Goal: Transaction & Acquisition: Purchase product/service

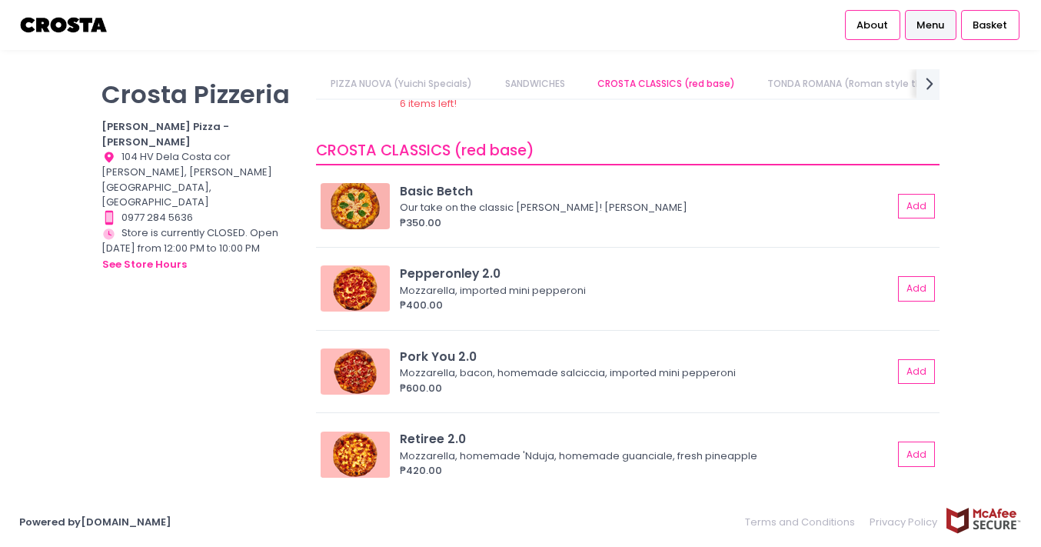
scroll to position [493, 0]
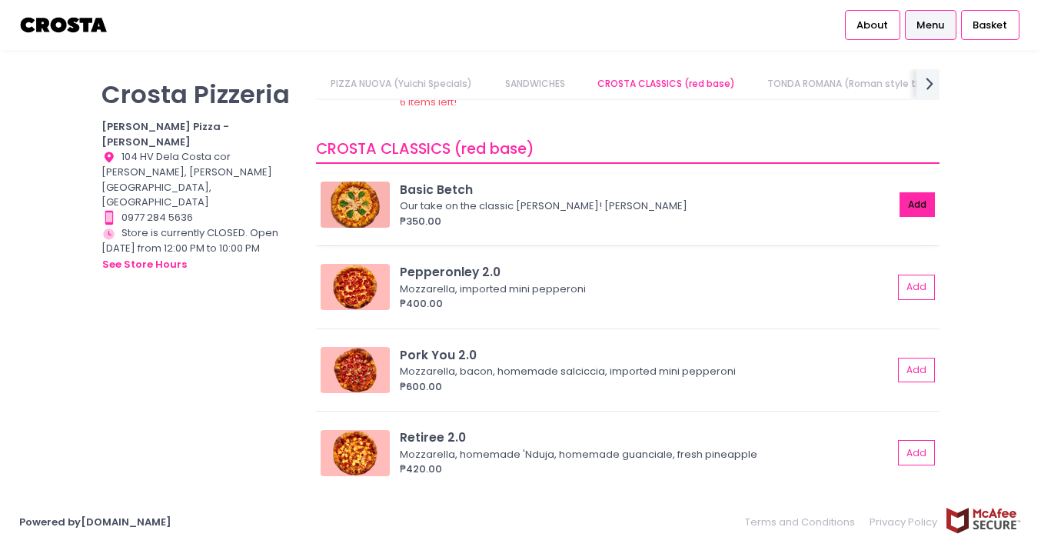
click at [902, 206] on button "Add" at bounding box center [916, 204] width 35 height 25
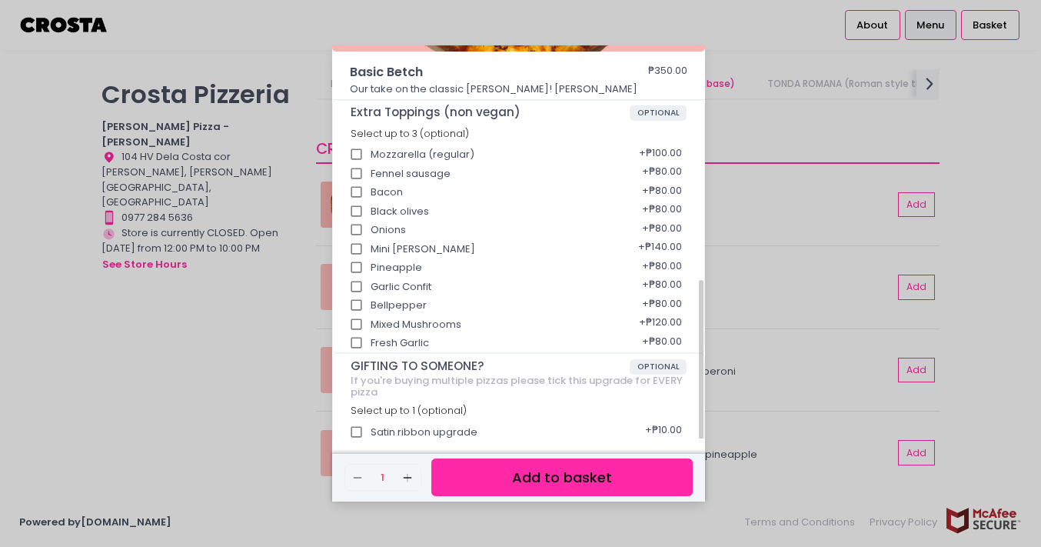
scroll to position [275, 0]
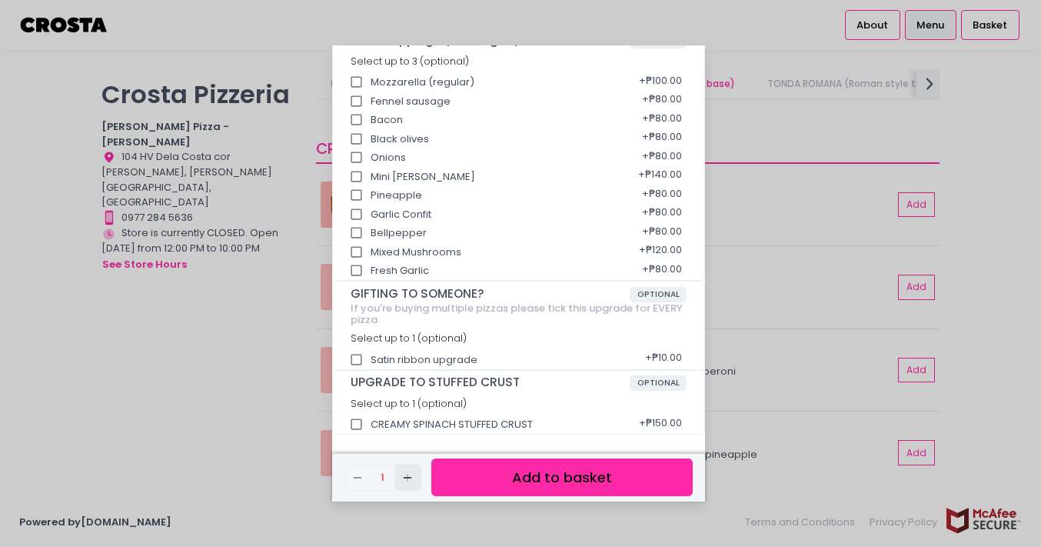
click at [404, 476] on icon "Add Created with Sketch." at bounding box center [407, 477] width 12 height 12
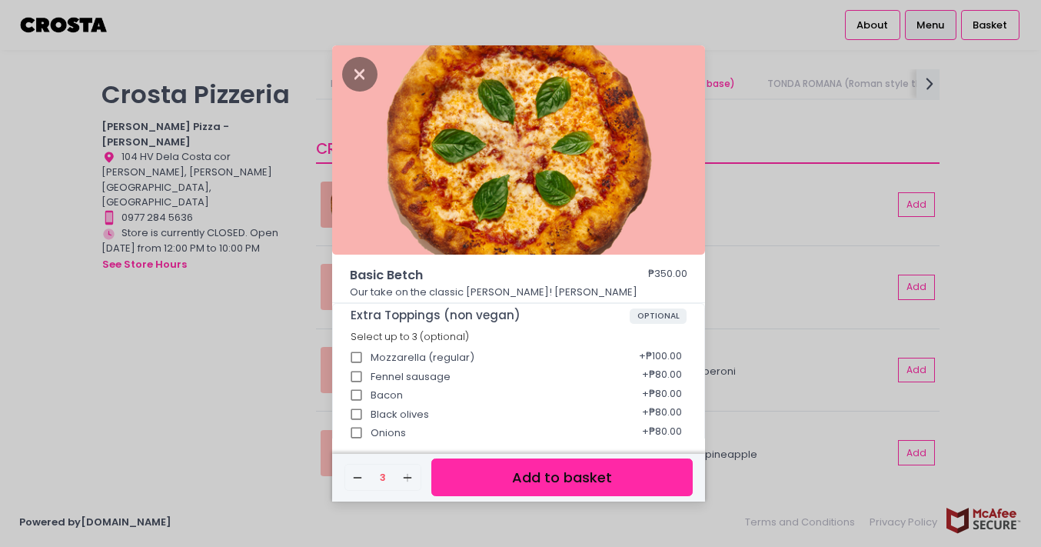
click at [623, 469] on button "Add to basket" at bounding box center [561, 477] width 261 height 38
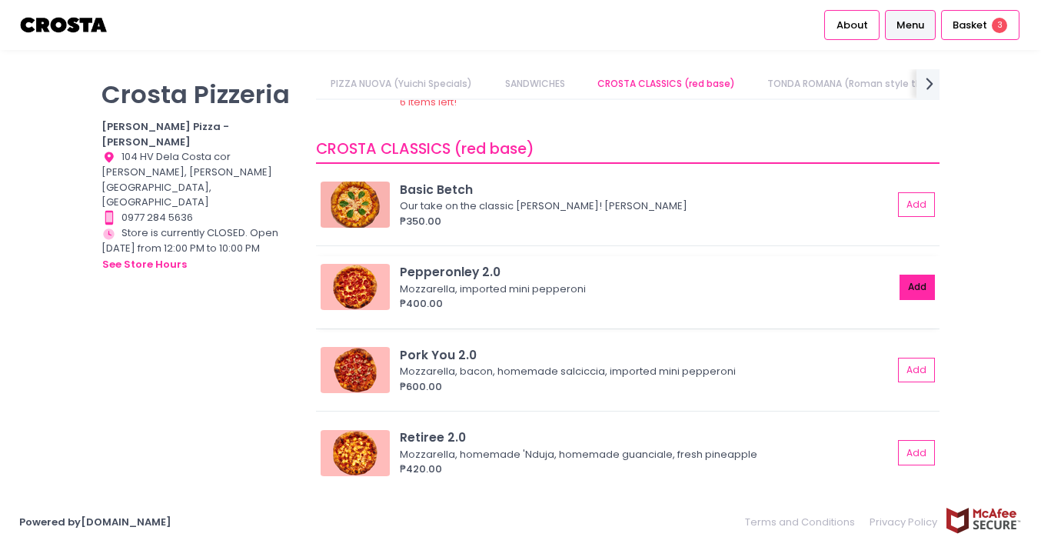
click at [905, 279] on button "Add" at bounding box center [916, 286] width 35 height 25
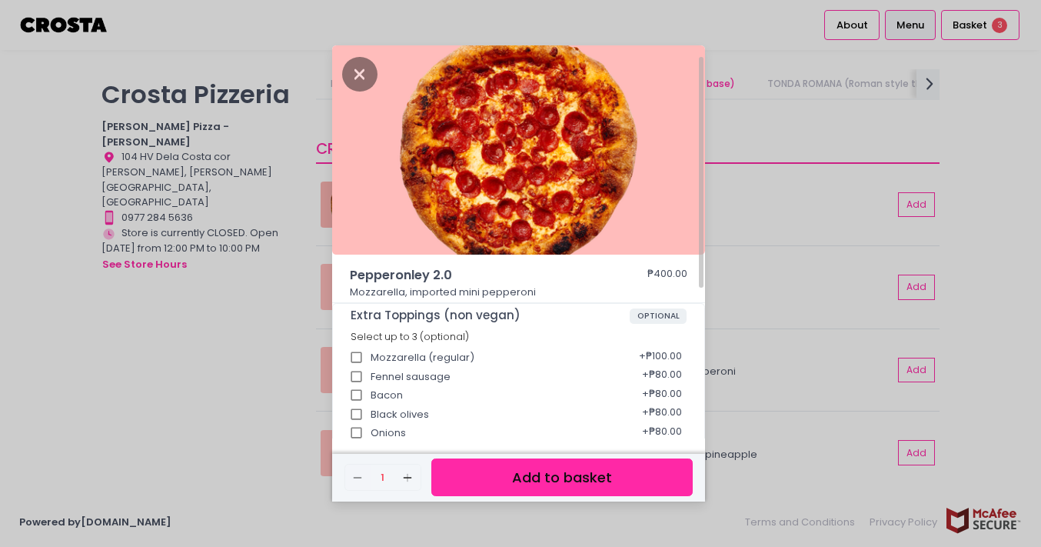
scroll to position [275, 0]
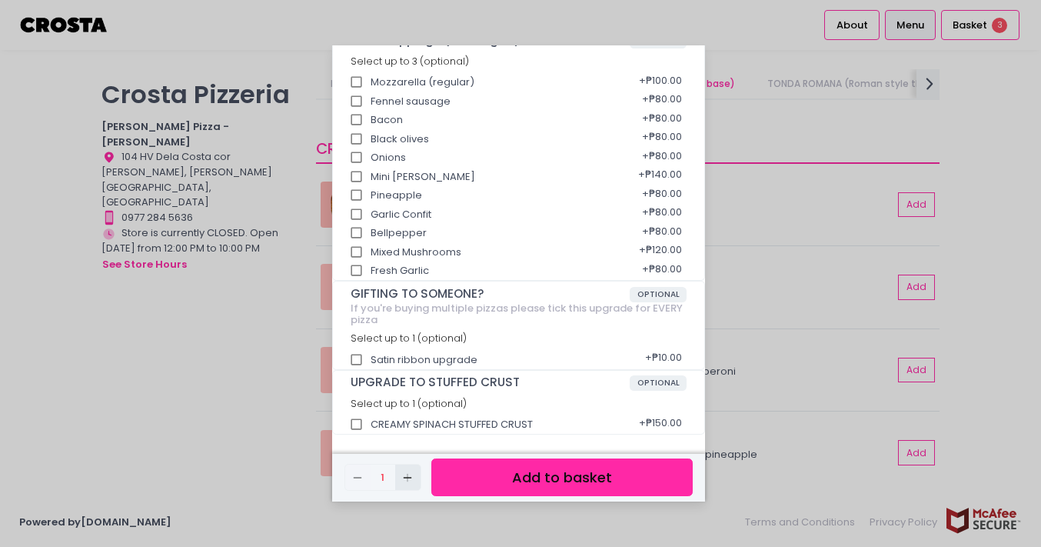
click at [407, 478] on rect "button" at bounding box center [407, 477] width 1 height 8
click at [631, 476] on button "Add to basket" at bounding box center [561, 477] width 261 height 38
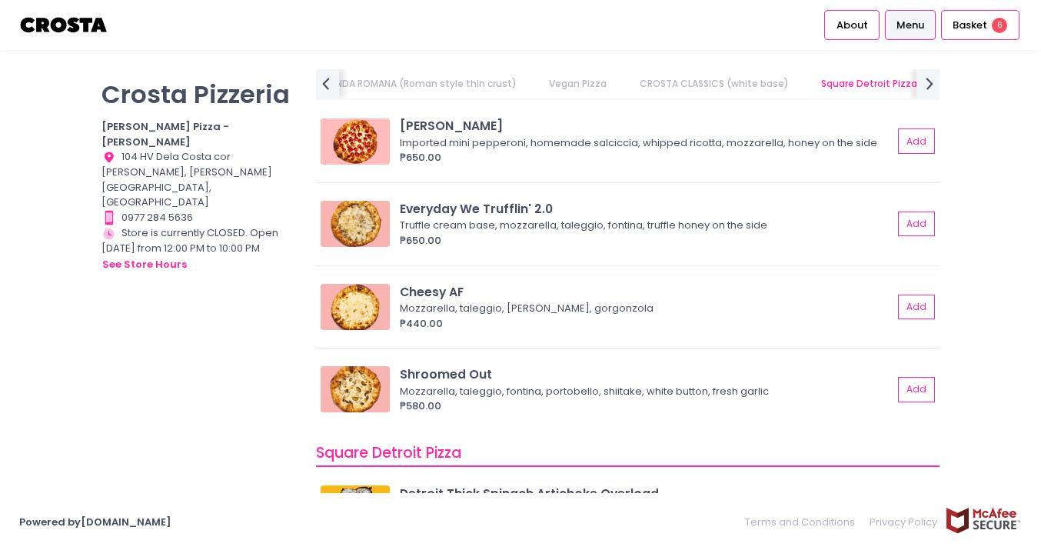
scroll to position [1431, 0]
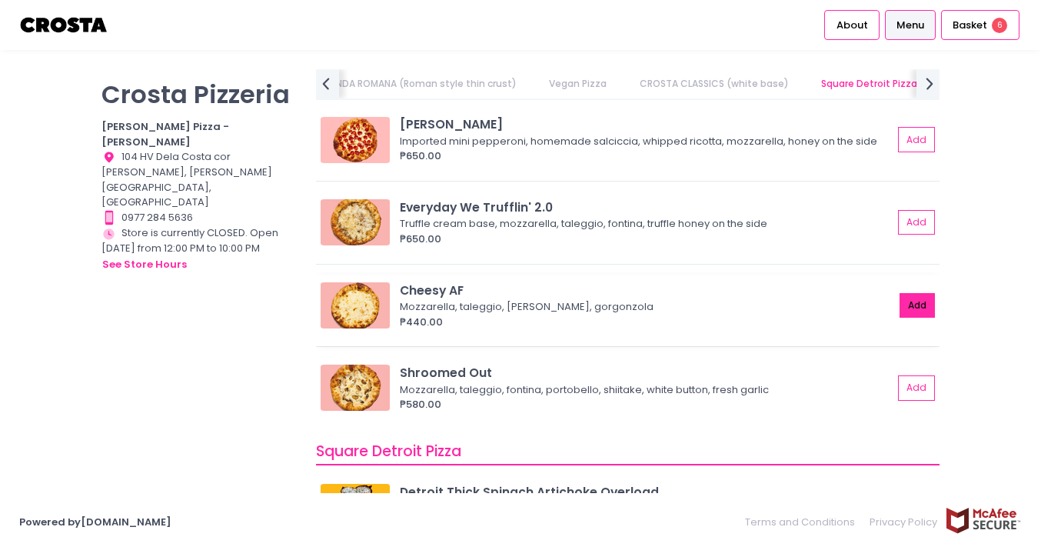
click at [911, 314] on button "Add" at bounding box center [916, 305] width 35 height 25
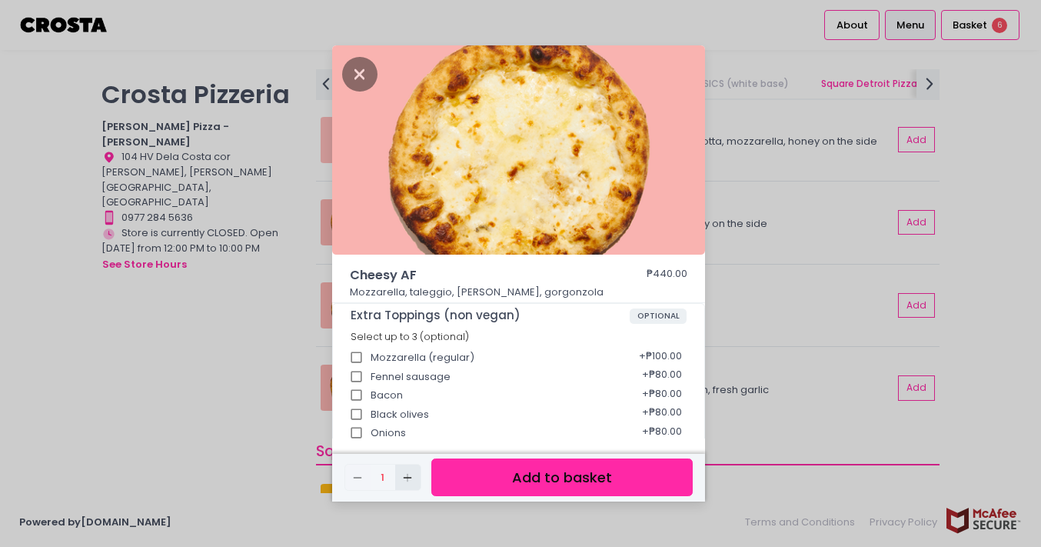
click at [413, 470] on span "Add Created with Sketch." at bounding box center [407, 476] width 12 height 13
click at [633, 479] on button "Add to basket" at bounding box center [561, 477] width 261 height 38
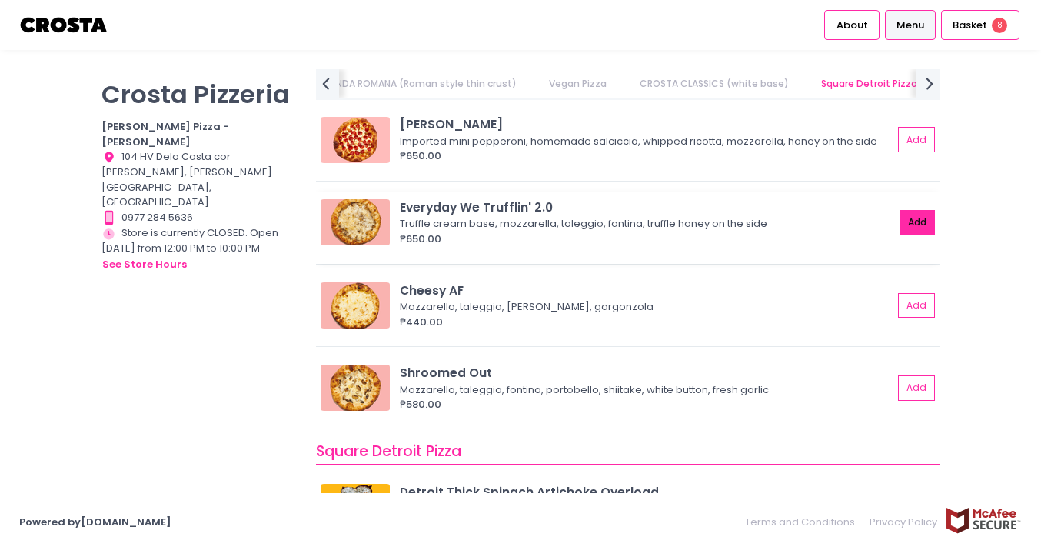
click at [904, 234] on button "Add" at bounding box center [916, 222] width 35 height 25
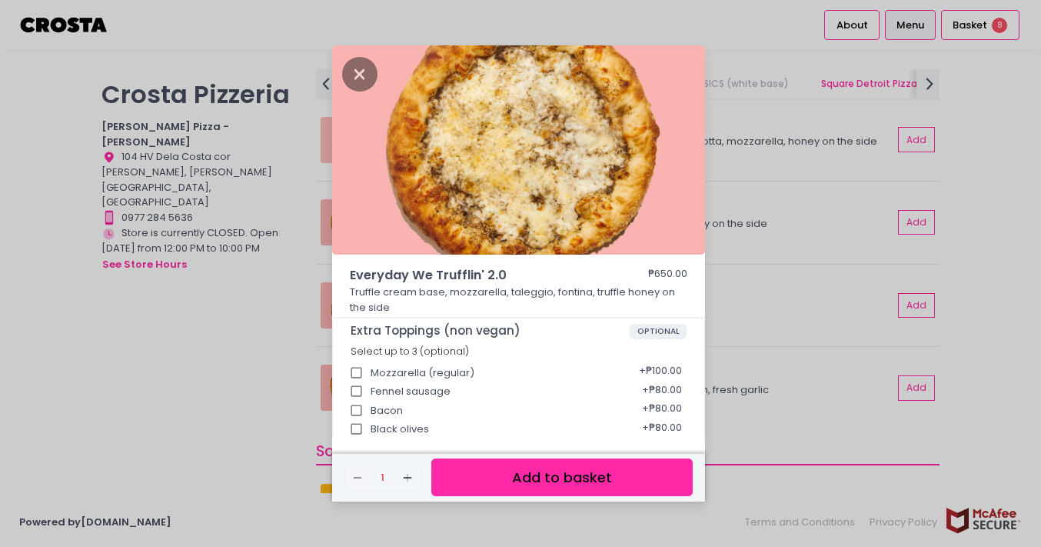
click at [548, 469] on button "Add to basket" at bounding box center [561, 477] width 261 height 38
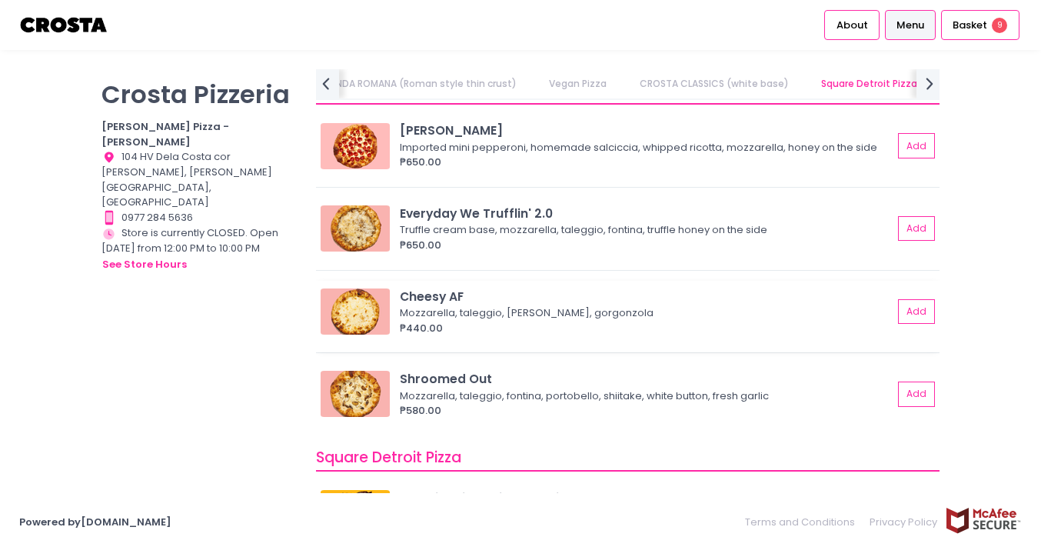
scroll to position [1429, 0]
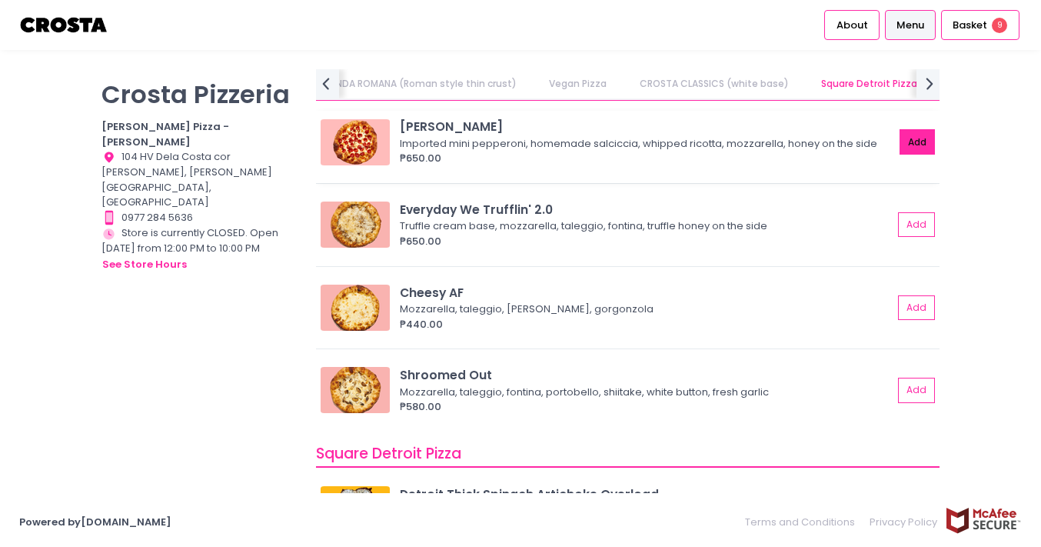
click at [904, 154] on button "Add" at bounding box center [916, 141] width 35 height 25
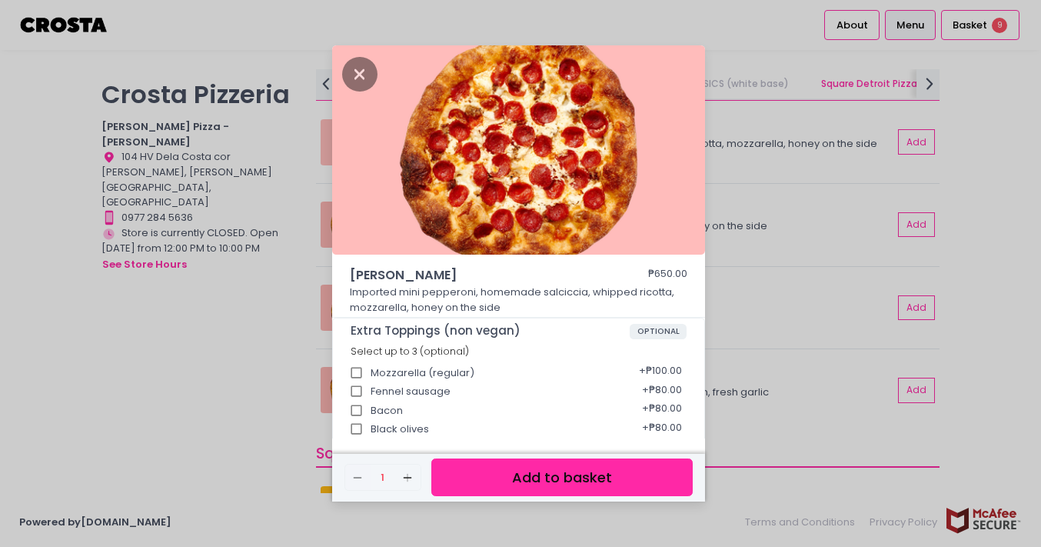
click at [621, 483] on button "Add to basket" at bounding box center [561, 477] width 261 height 38
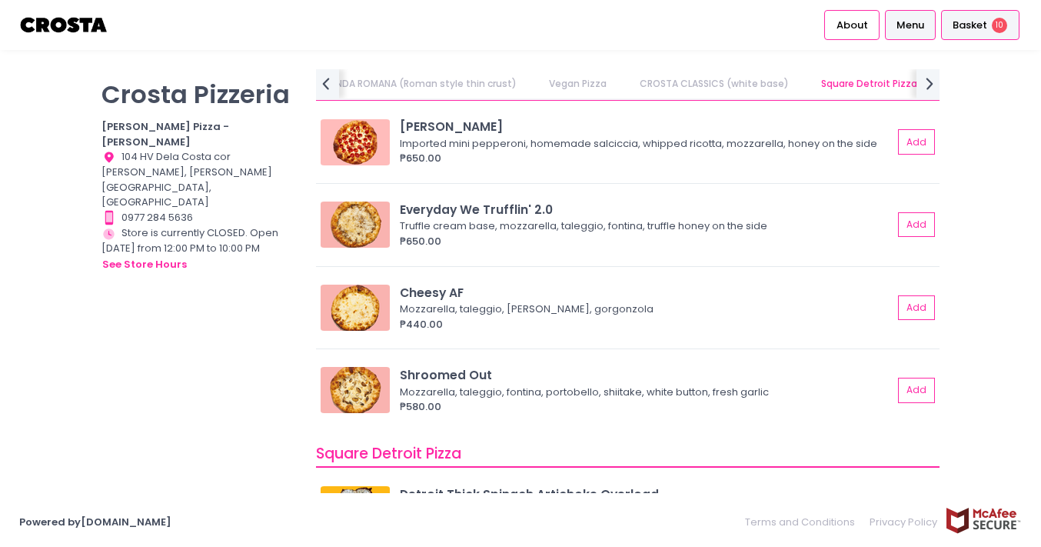
click at [962, 31] on span "Basket" at bounding box center [969, 25] width 35 height 15
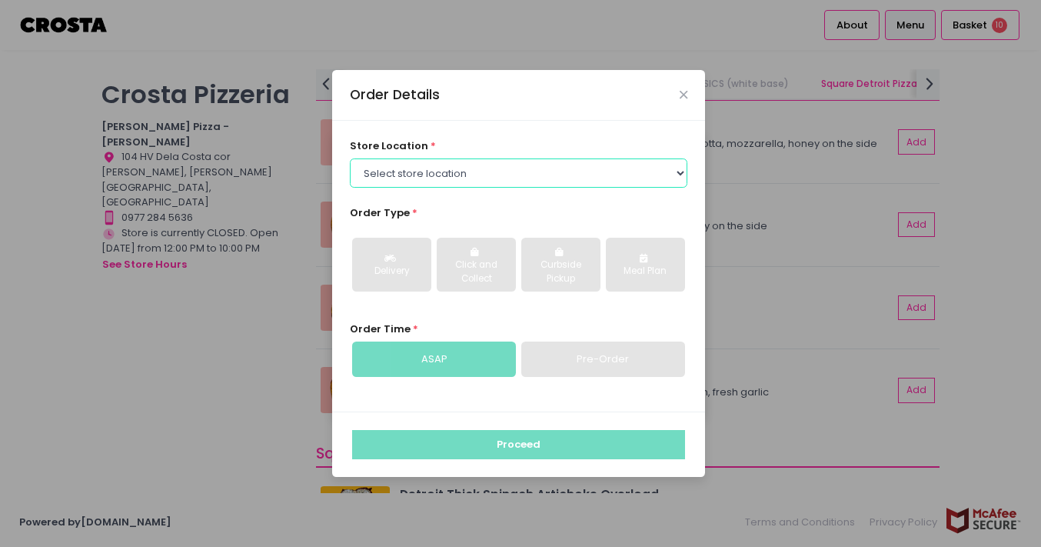
click at [630, 180] on select "Select store location Crosta Pizza - Salcedo Crosta Pizza - San Juan" at bounding box center [519, 172] width 338 height 29
select select "5fabb2e53664a8677beaeb89"
click at [350, 158] on select "Select store location Crosta Pizza - Salcedo Crosta Pizza - San Juan" at bounding box center [519, 172] width 338 height 29
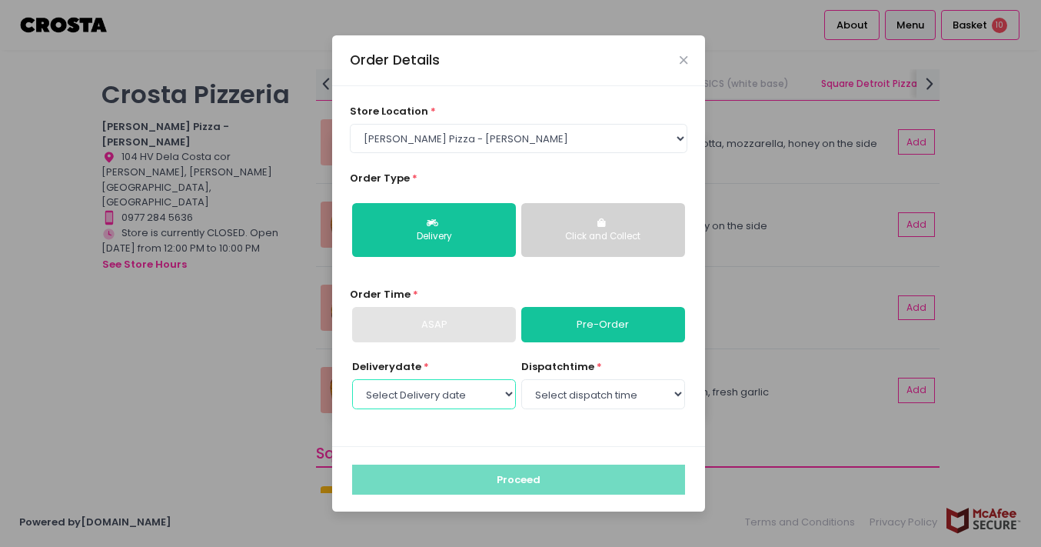
click at [504, 392] on select "Select Delivery date Friday, Oct 3rd Saturday, Oct 4th Sunday, Oct 5th Monday, …" at bounding box center [434, 393] width 164 height 29
select select "2025-10-03"
click at [352, 379] on select "Select Delivery date Friday, Oct 3rd Saturday, Oct 4th Sunday, Oct 5th Monday, …" at bounding box center [434, 393] width 164 height 29
click at [589, 395] on select "Select dispatch time 12:00 PM - 12:30 PM 12:30 PM - 01:00 PM 01:00 PM - 01:30 P…" at bounding box center [603, 393] width 164 height 29
select select "12:00"
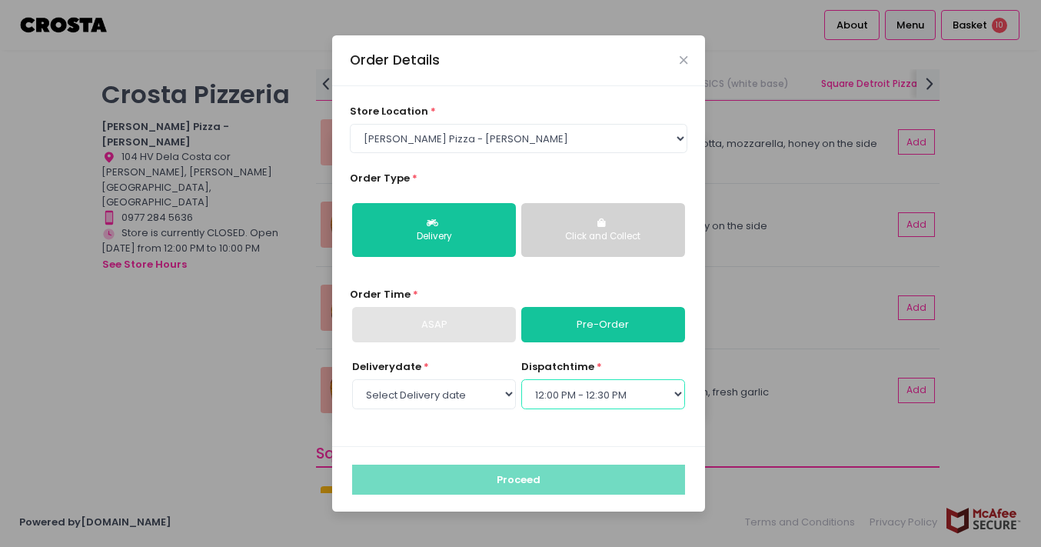
click at [521, 379] on select "Select dispatch time 12:00 PM - 12:30 PM 12:30 PM - 01:00 PM 01:00 PM - 01:30 P…" at bounding box center [603, 393] width 164 height 29
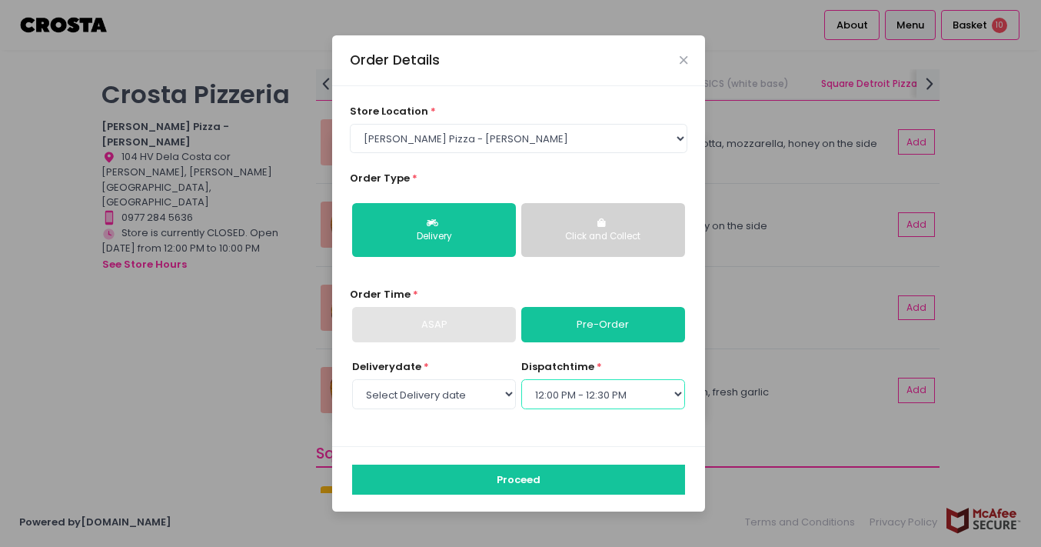
click at [593, 387] on select "Select dispatch time 12:00 PM - 12:30 PM 12:30 PM - 01:00 PM 01:00 PM - 01:30 P…" at bounding box center [603, 393] width 164 height 29
click at [521, 379] on select "Select dispatch time 12:00 PM - 12:30 PM 12:30 PM - 01:00 PM 01:00 PM - 01:30 P…" at bounding box center [603, 393] width 164 height 29
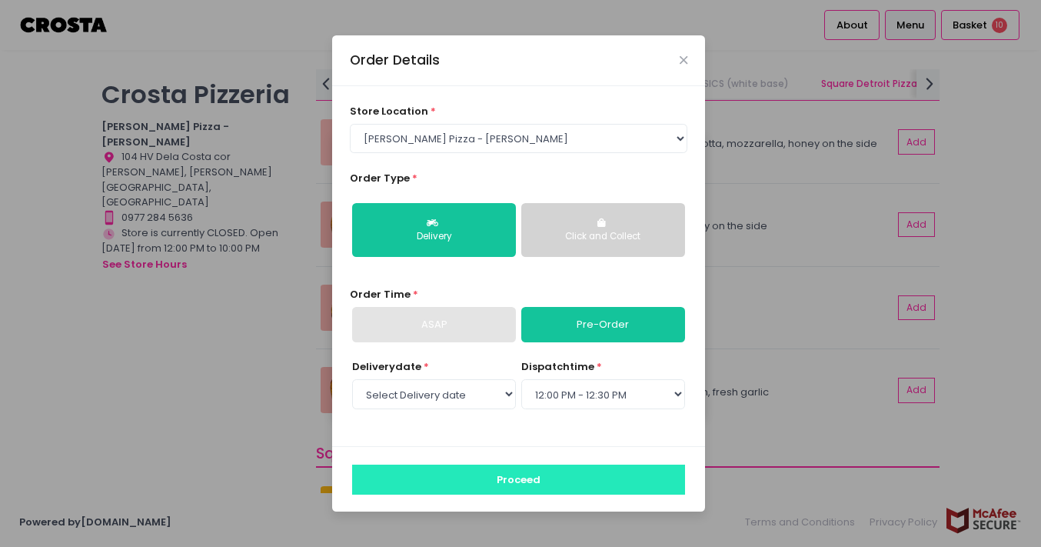
click at [565, 474] on button "Proceed" at bounding box center [518, 478] width 333 height 29
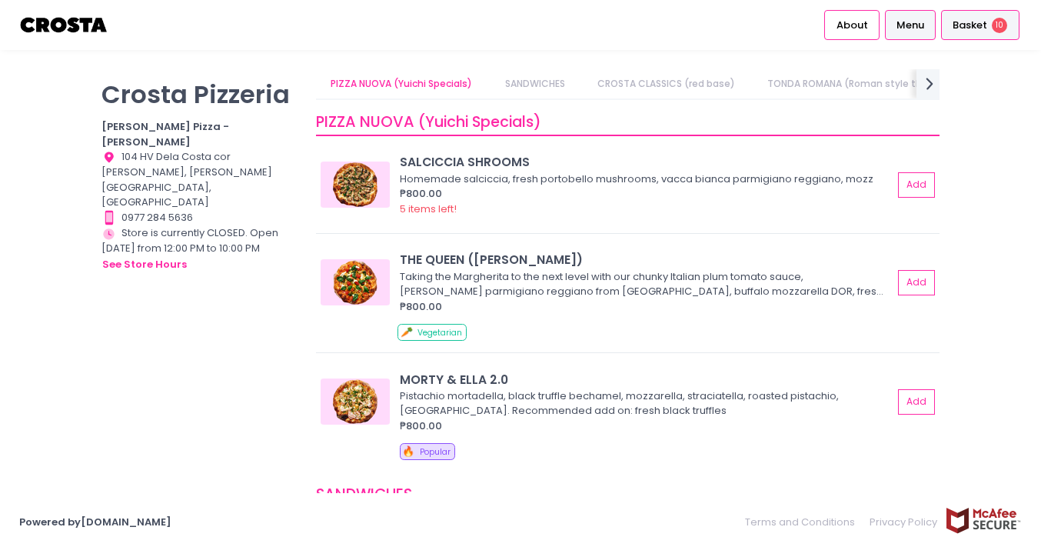
click at [975, 27] on span "Basket" at bounding box center [969, 25] width 35 height 15
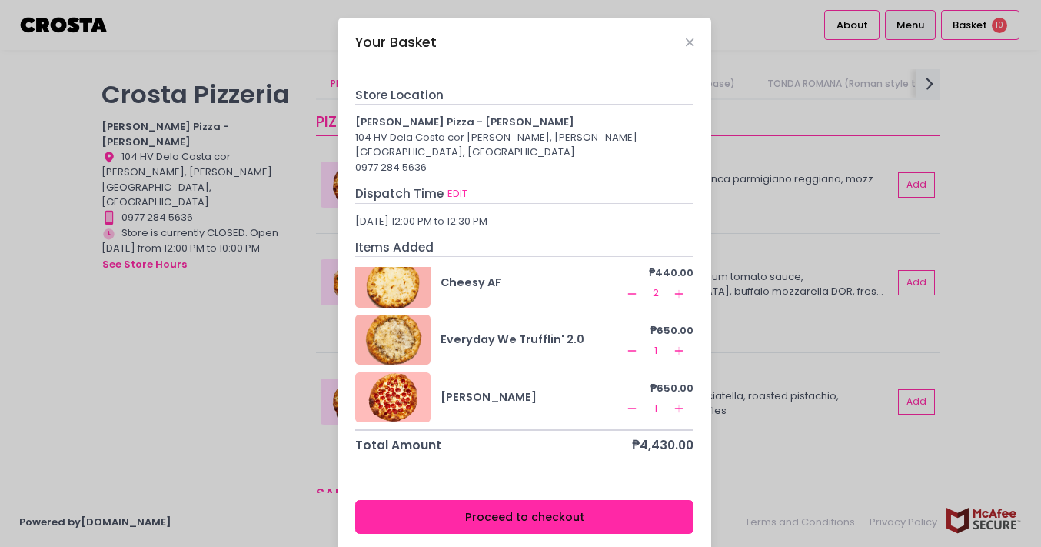
scroll to position [7, 0]
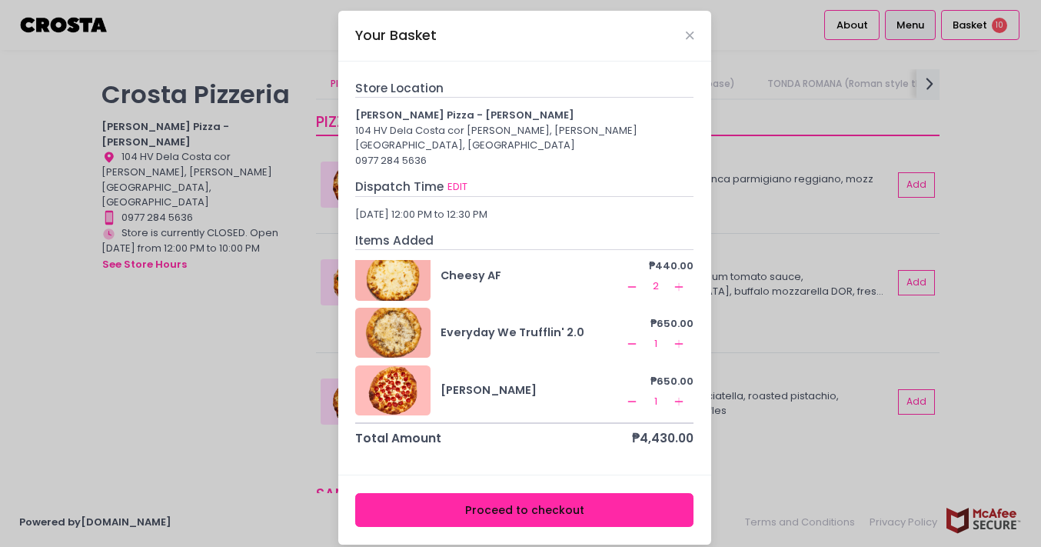
click at [628, 344] on rect at bounding box center [632, 344] width 8 height 1
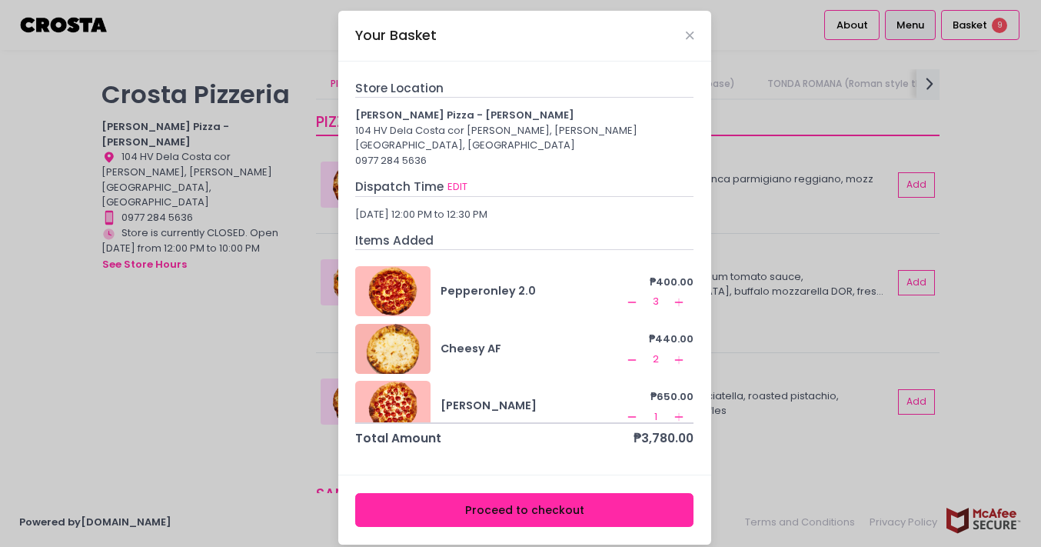
scroll to position [62, 0]
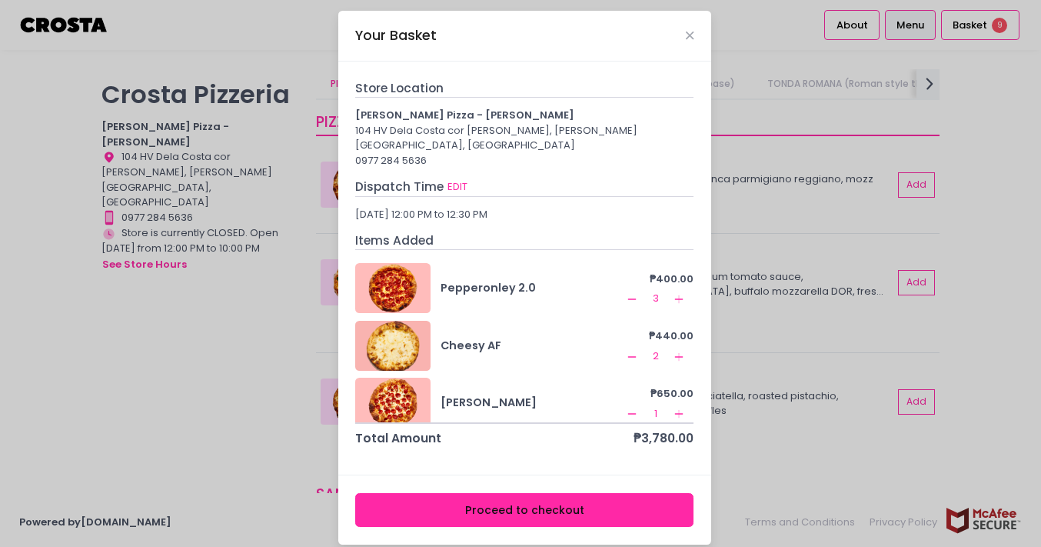
click at [673, 351] on icon "Add Created with Sketch." at bounding box center [679, 357] width 12 height 12
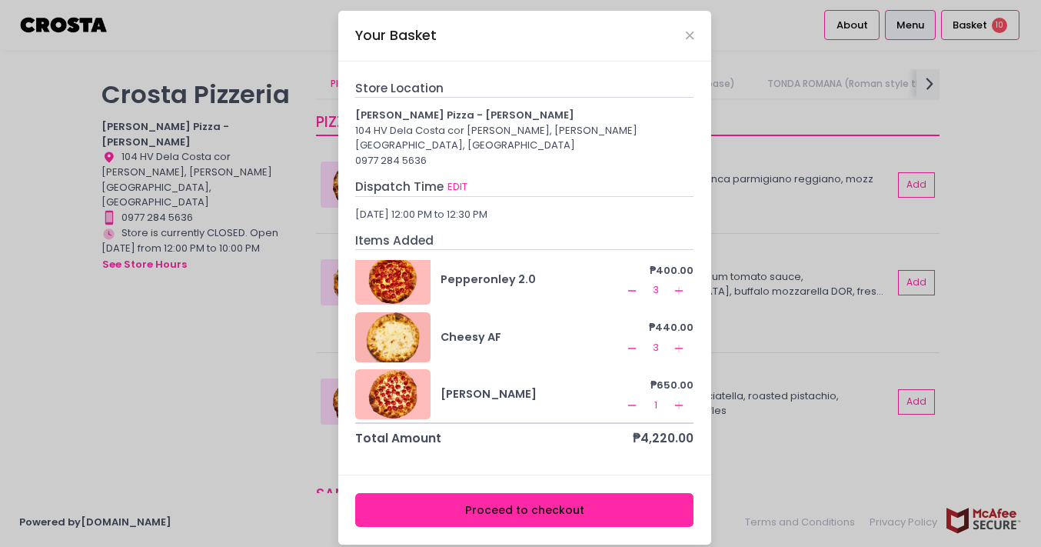
scroll to position [0, 0]
click at [626, 398] on icon "Remove Created with Sketch." at bounding box center [632, 404] width 12 height 12
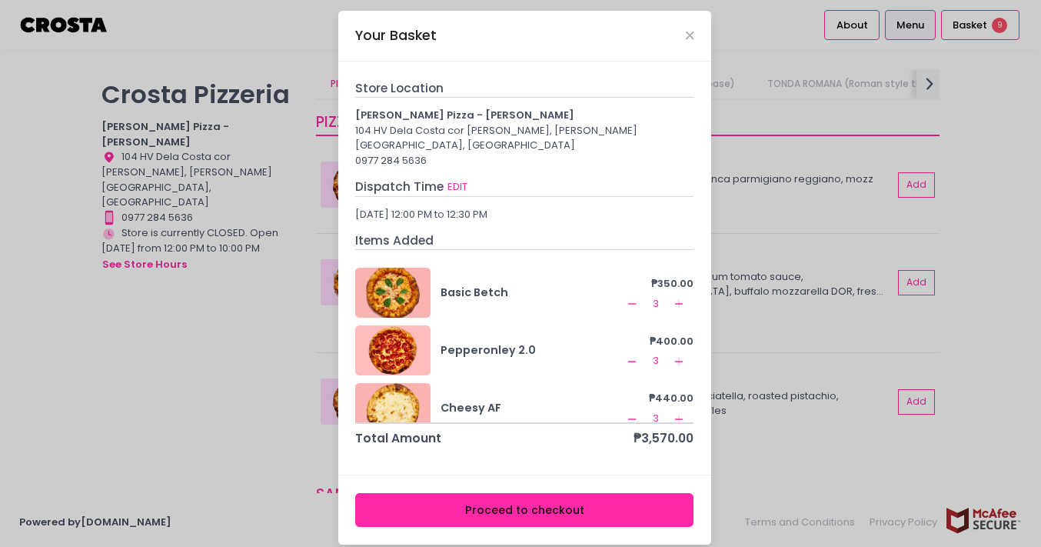
click at [673, 355] on icon "Add Created with Sketch." at bounding box center [679, 361] width 12 height 12
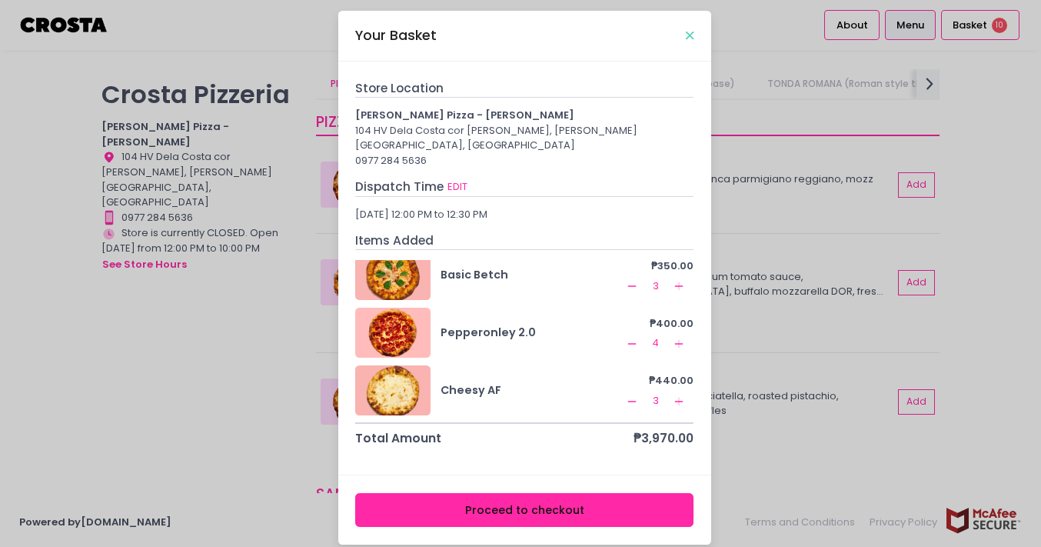
click at [686, 32] on icon "Close" at bounding box center [690, 36] width 8 height 12
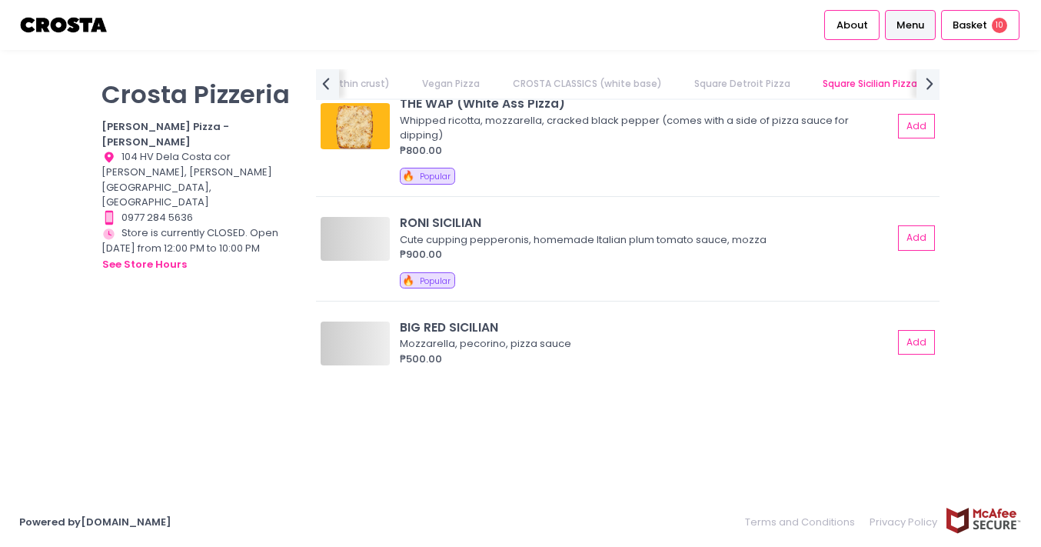
scroll to position [0, 705]
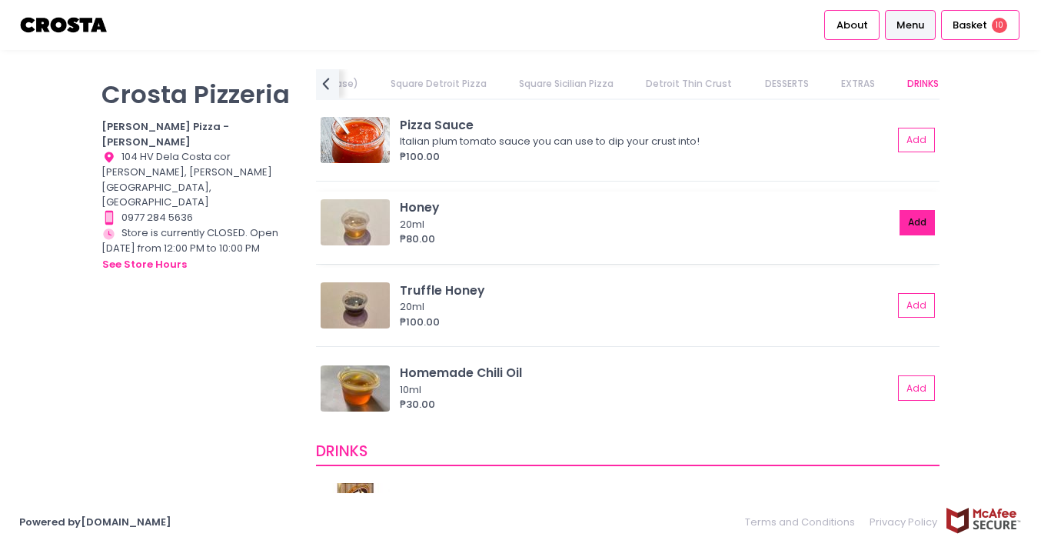
click at [914, 224] on button "Add" at bounding box center [916, 222] width 35 height 25
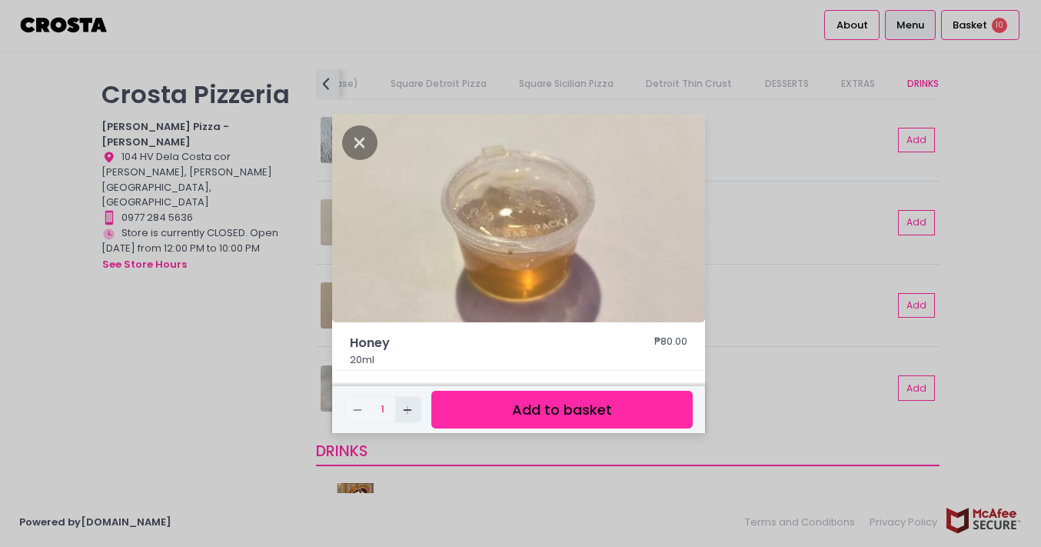
click at [408, 409] on rect "button" at bounding box center [408, 409] width 8 height 1
click at [620, 410] on button "Add to basket" at bounding box center [561, 409] width 261 height 38
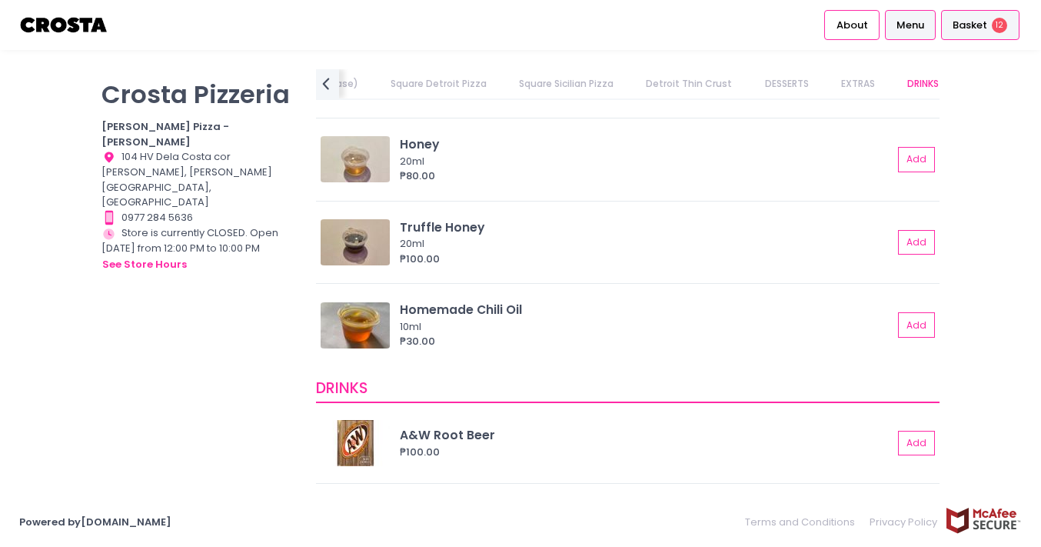
click at [972, 25] on span "Basket" at bounding box center [969, 25] width 35 height 15
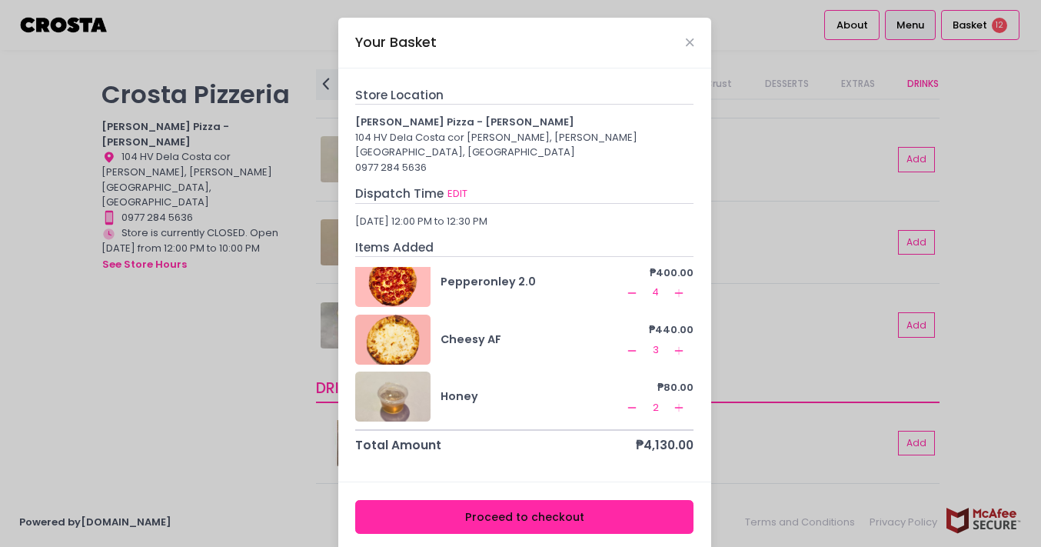
click at [673, 401] on icon "Add Created with Sketch." at bounding box center [679, 407] width 12 height 12
click at [626, 401] on icon "Remove Created with Sketch." at bounding box center [632, 407] width 12 height 12
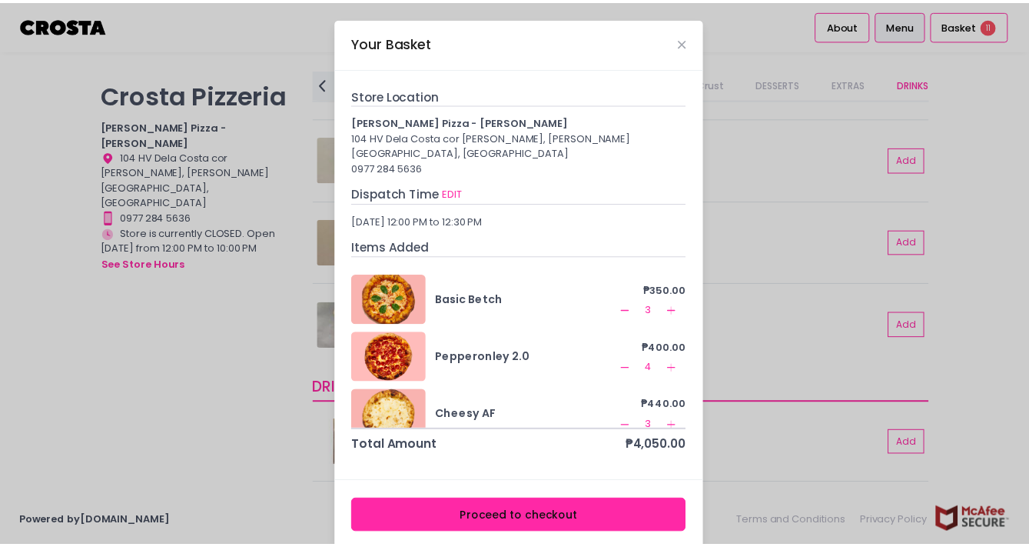
scroll to position [75, 0]
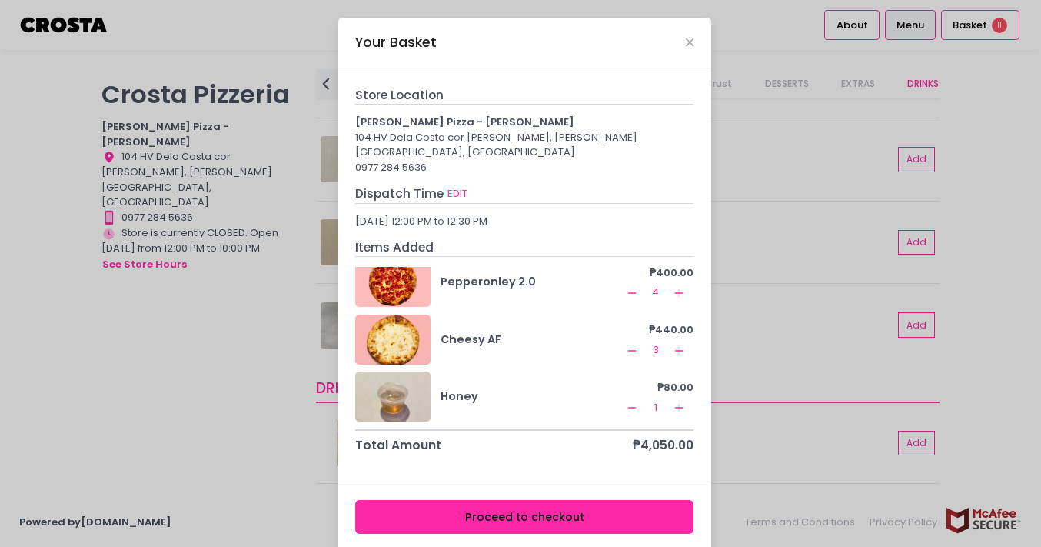
click at [606, 505] on button "Proceed to checkout" at bounding box center [524, 517] width 338 height 35
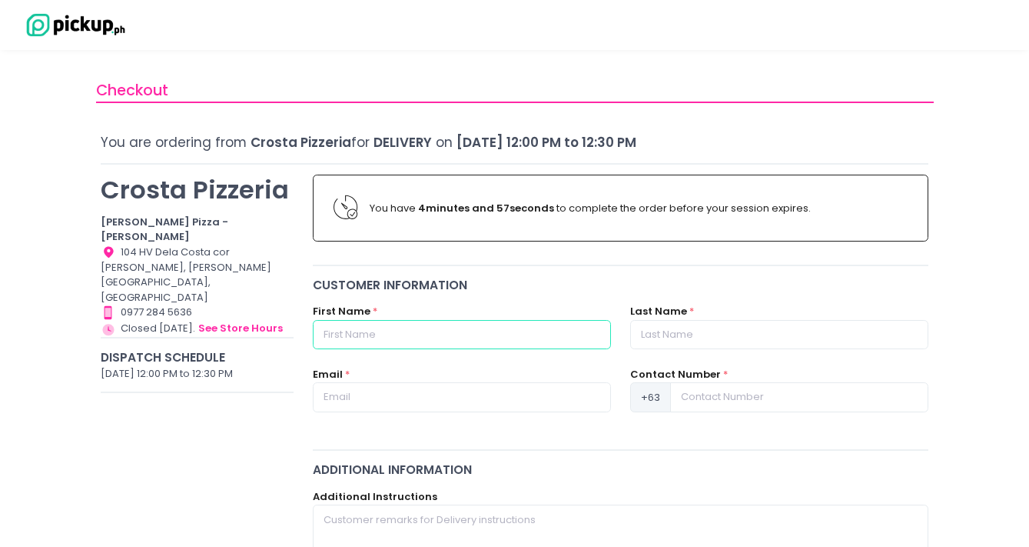
click at [472, 337] on input "text" at bounding box center [462, 334] width 298 height 29
type input "[PERSON_NAME] [PERSON_NAME]"
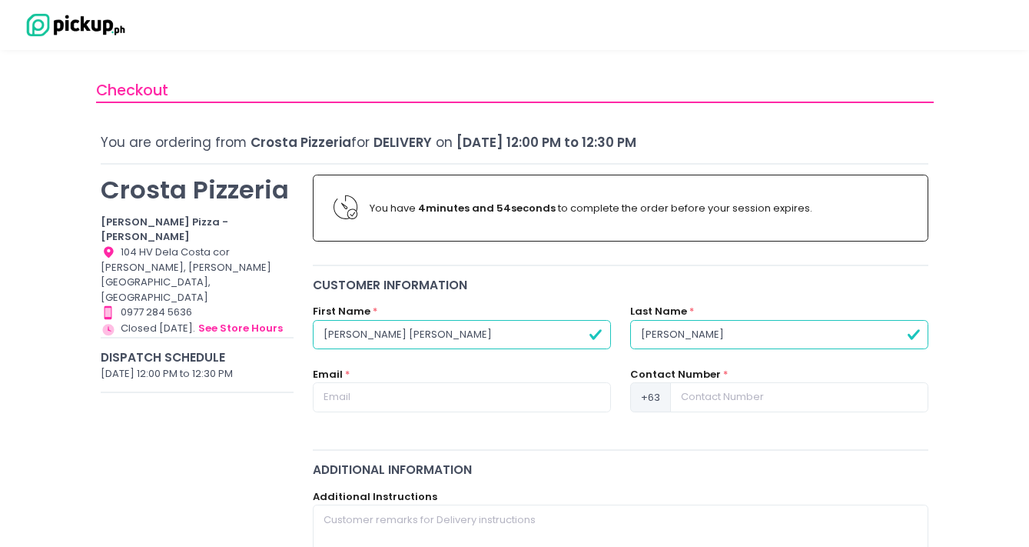
type input "[PERSON_NAME]"
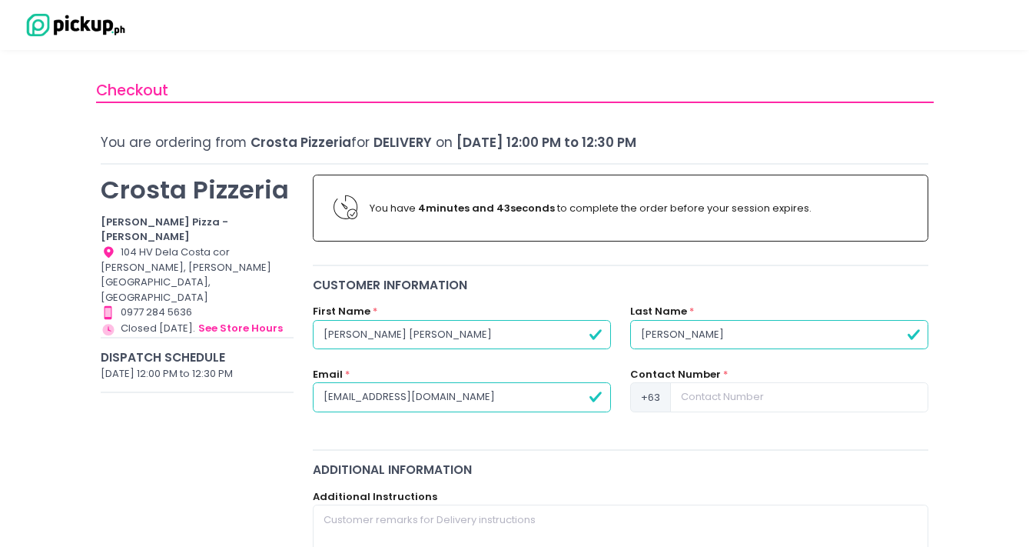
type input "[EMAIL_ADDRESS][DOMAIN_NAME]"
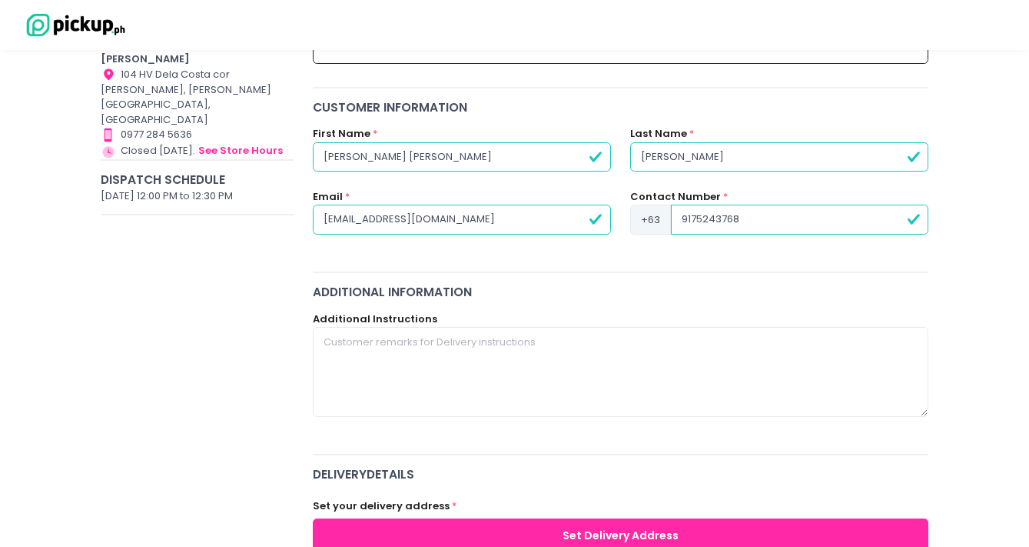
type input "9175243768"
click at [534, 364] on textarea at bounding box center [621, 371] width 616 height 89
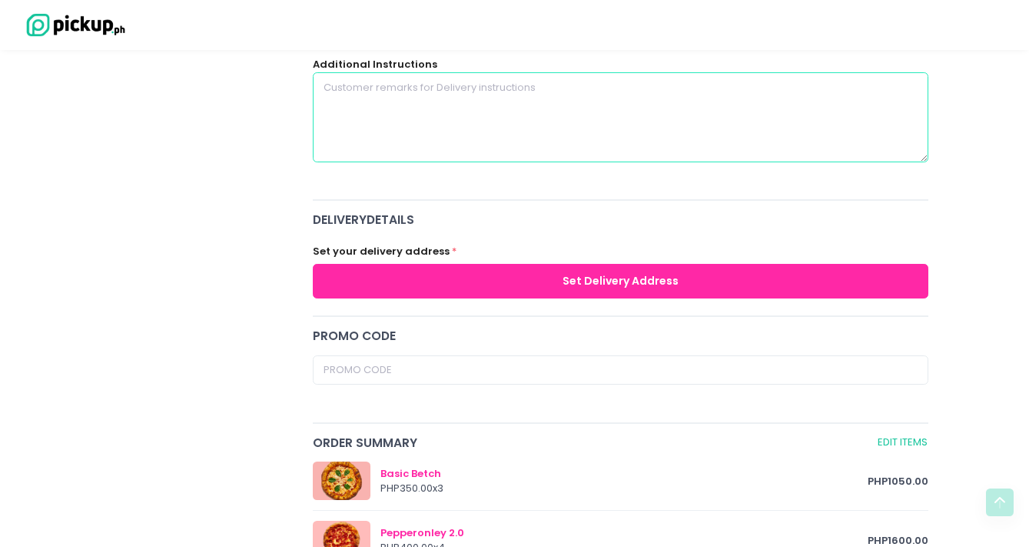
scroll to position [433, 0]
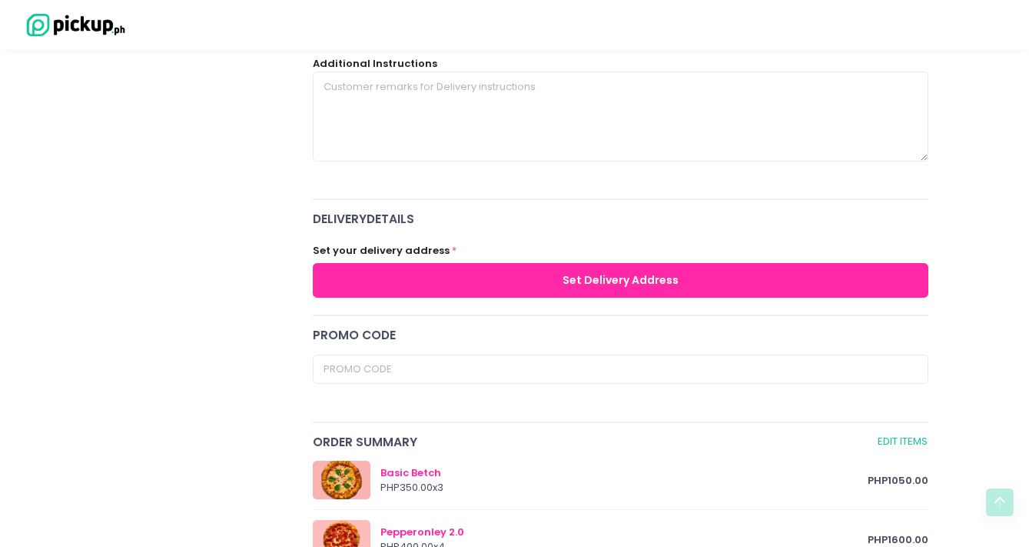
click at [542, 277] on button "Set Delivery Address" at bounding box center [621, 280] width 616 height 35
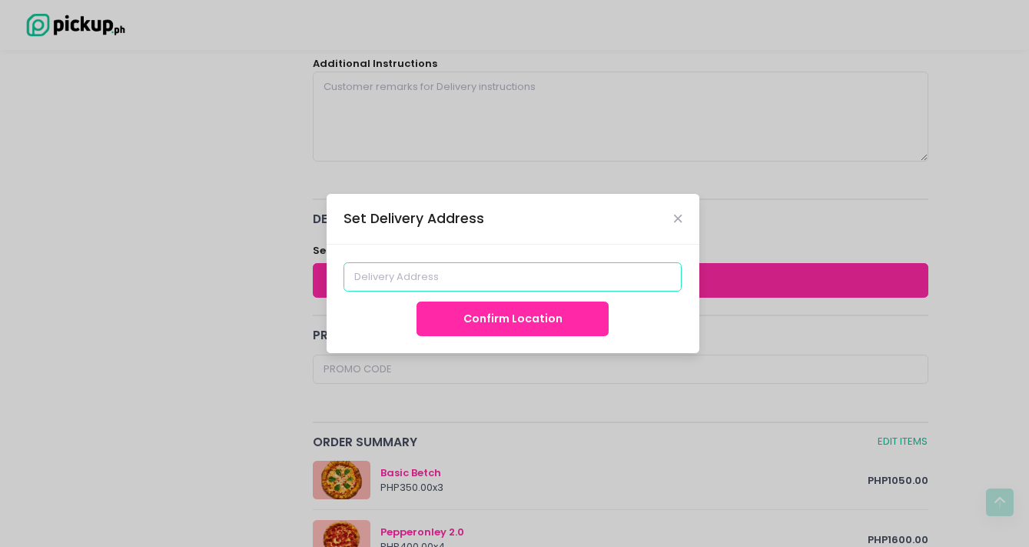
click at [522, 275] on input at bounding box center [513, 276] width 338 height 29
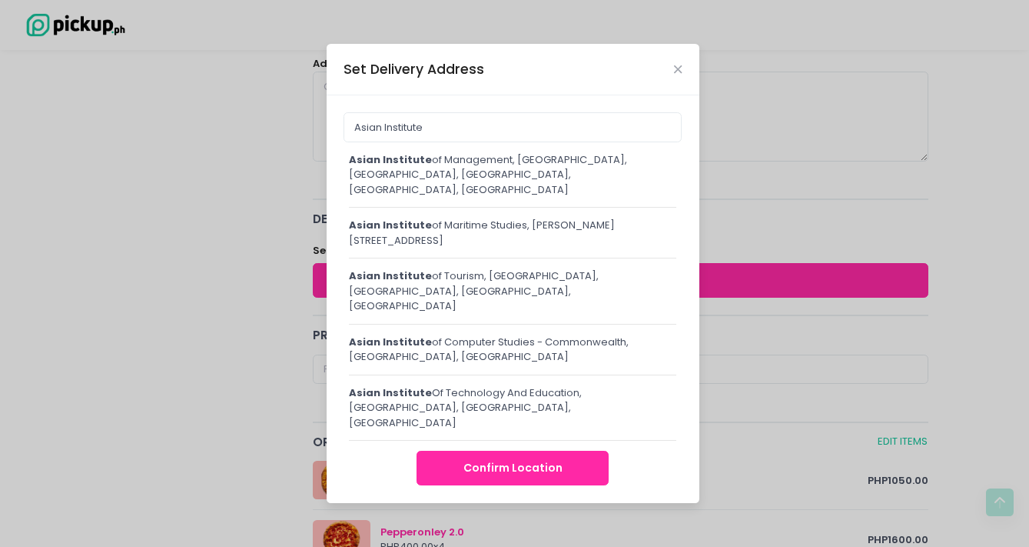
click at [538, 198] on div "Asian Institute of Management, Paseo de Roxas, Legazpi Village, Makati City, Me…" at bounding box center [513, 174] width 328 height 45
type input "Asian Institute of Management, [GEOGRAPHIC_DATA], [GEOGRAPHIC_DATA], [GEOGRAPHI…"
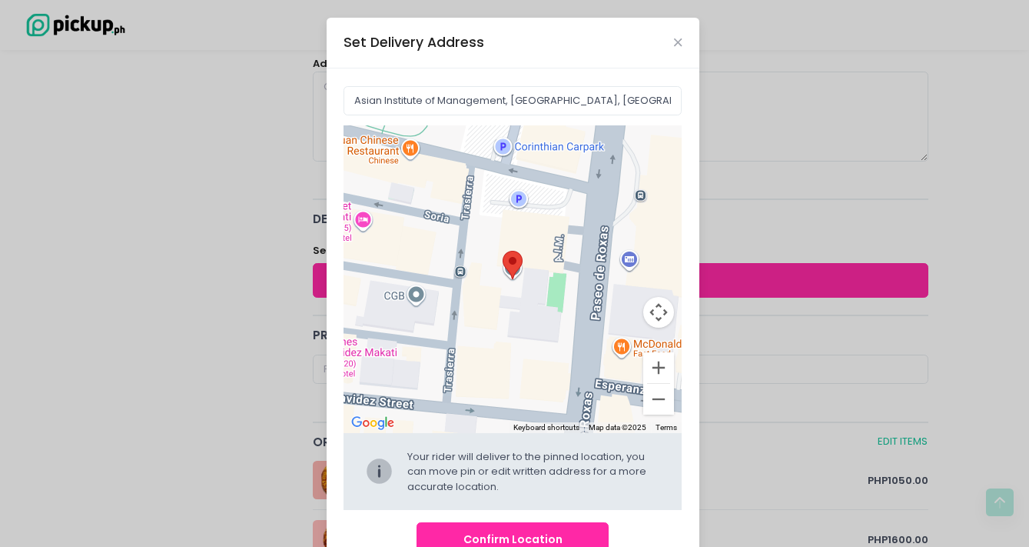
click at [564, 533] on button "Confirm Location" at bounding box center [513, 539] width 192 height 35
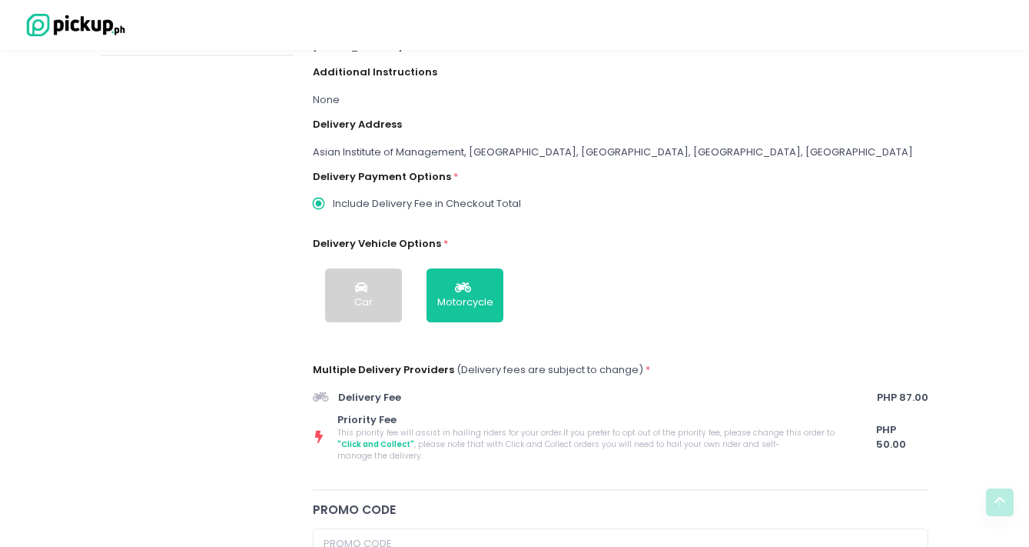
scroll to position [339, 0]
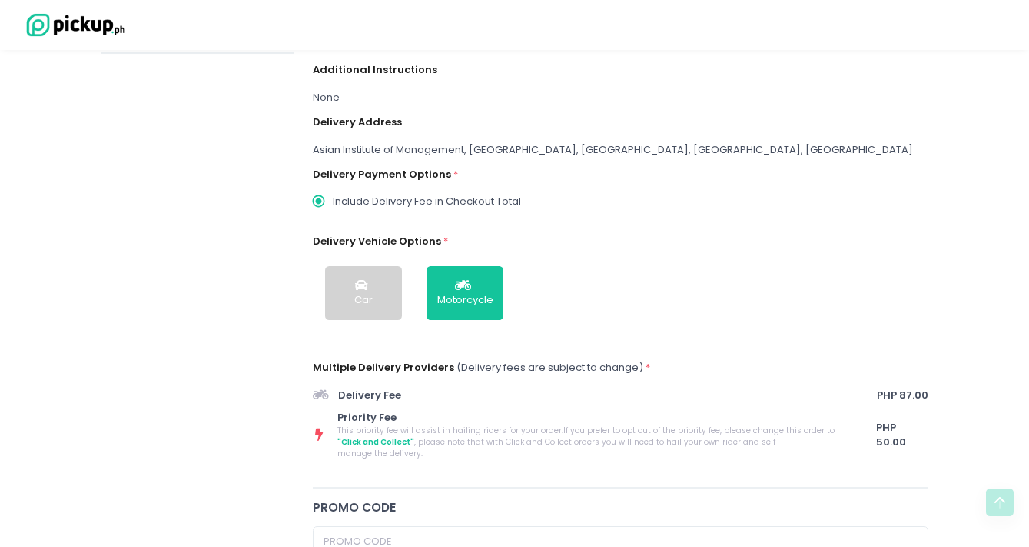
click at [364, 296] on div "Car" at bounding box center [363, 299] width 18 height 15
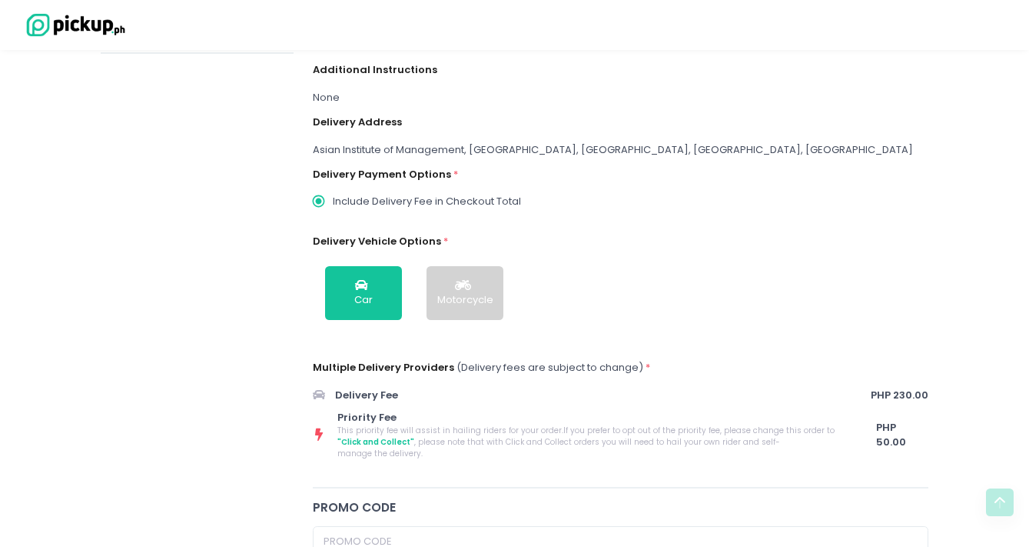
click at [458, 297] on div "Motorcycle" at bounding box center [465, 299] width 56 height 15
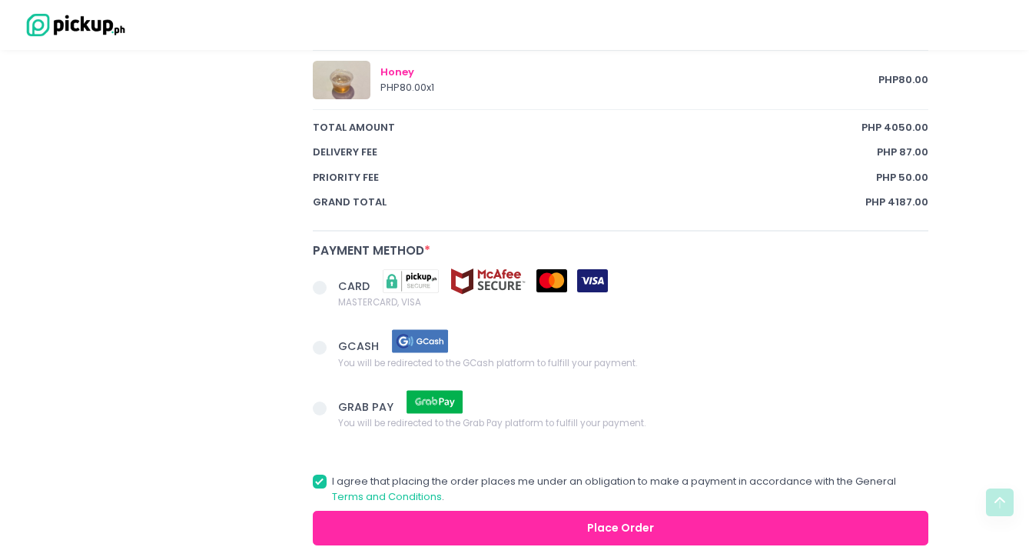
scroll to position [1089, 0]
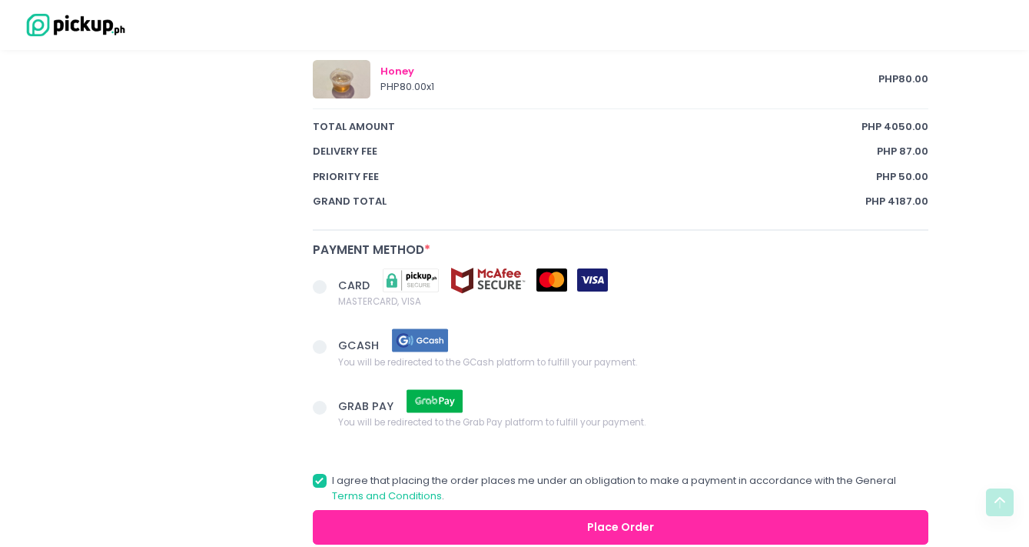
click at [320, 340] on span at bounding box center [320, 347] width 14 height 14
click at [332, 339] on input "GCASH You will be redirected to the GCash platform to fulfill your payment." at bounding box center [337, 344] width 10 height 10
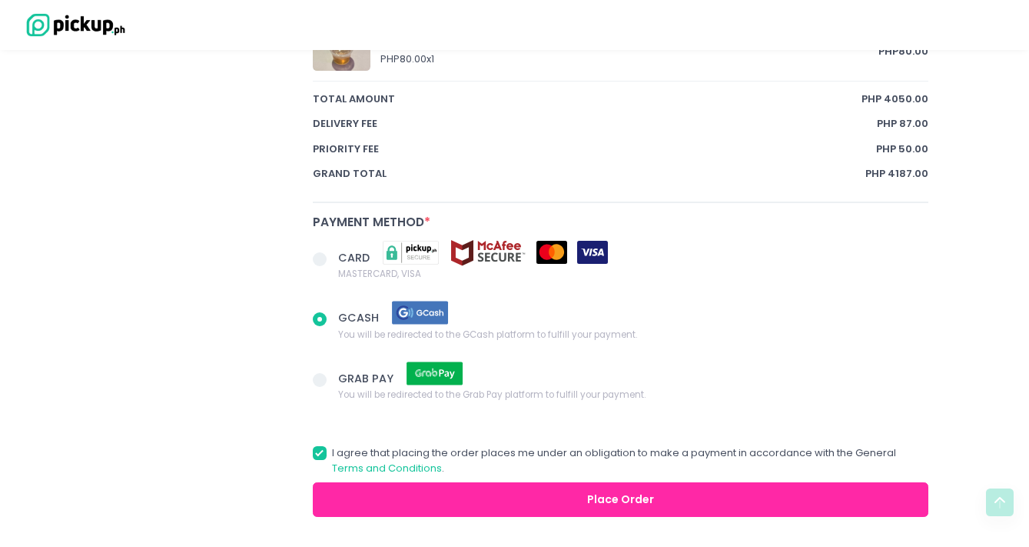
scroll to position [1165, 0]
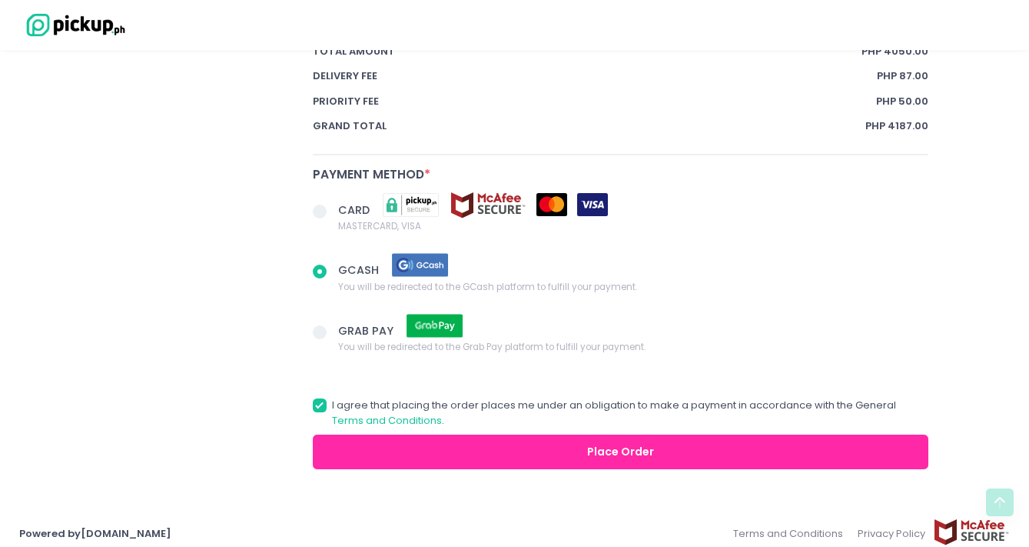
click at [670, 445] on button "Place Order" at bounding box center [621, 451] width 616 height 35
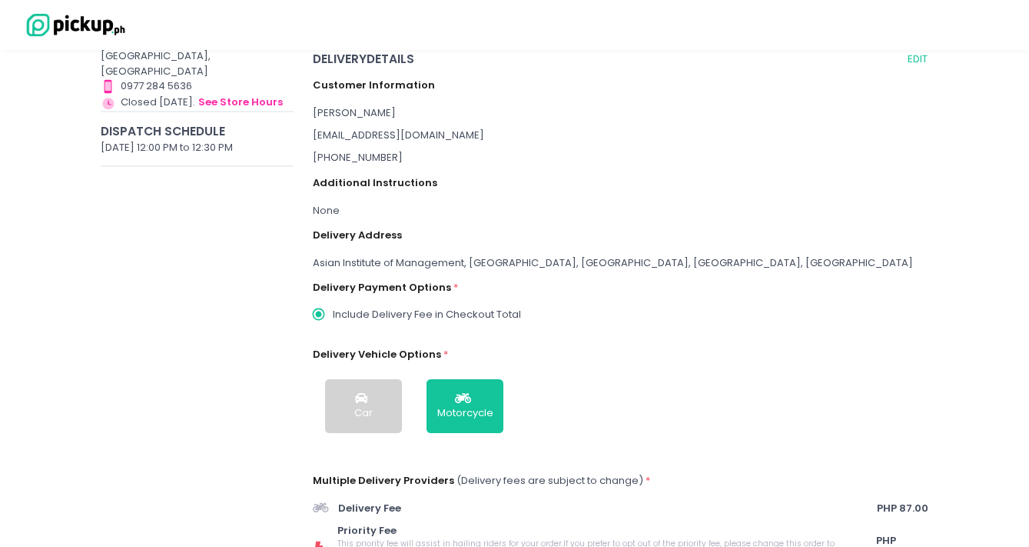
scroll to position [68, 0]
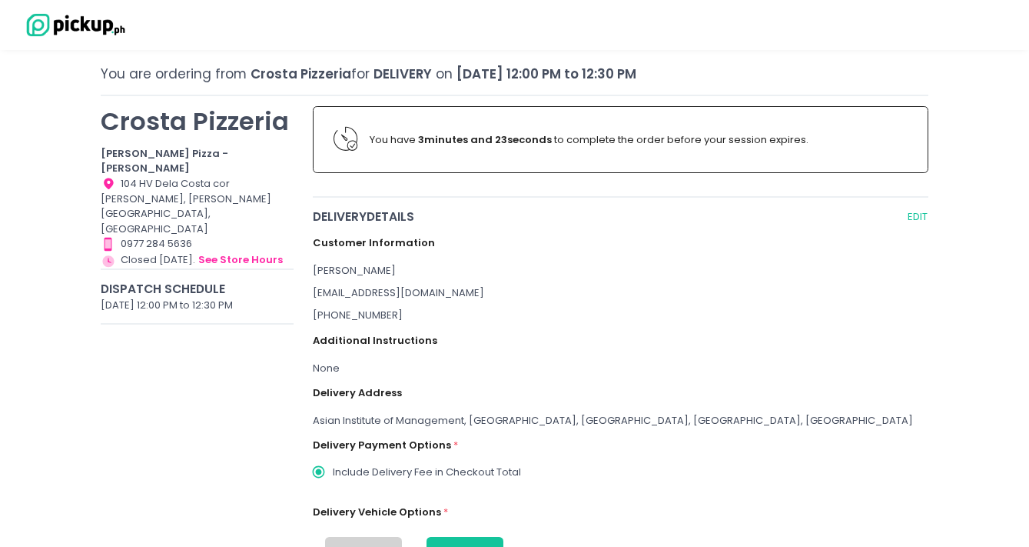
radio input "true"
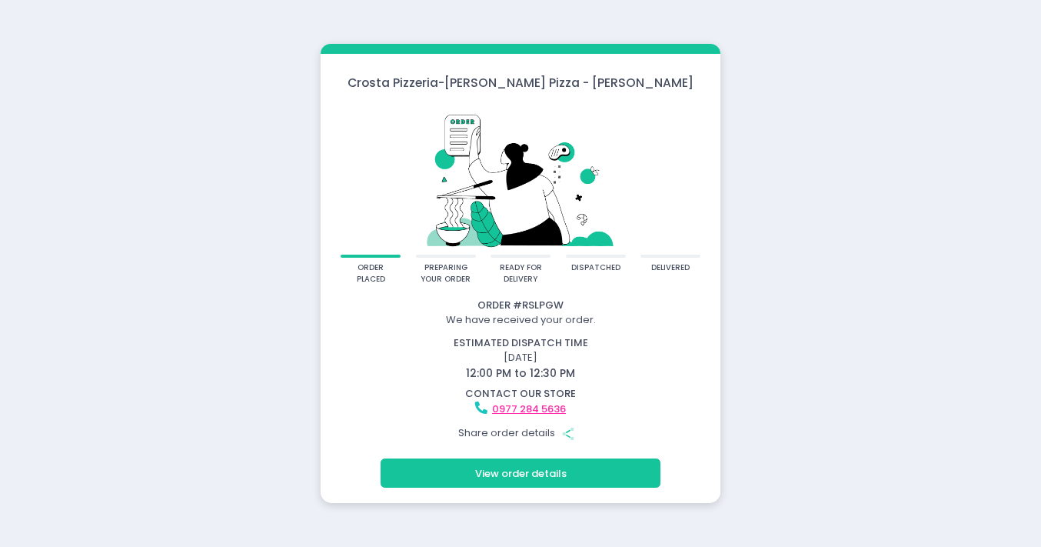
click at [572, 477] on button "View order details" at bounding box center [520, 472] width 280 height 29
